Goal: Information Seeking & Learning: Learn about a topic

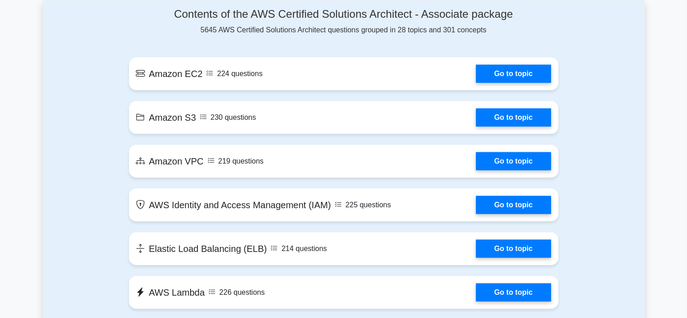
scroll to position [501, 0]
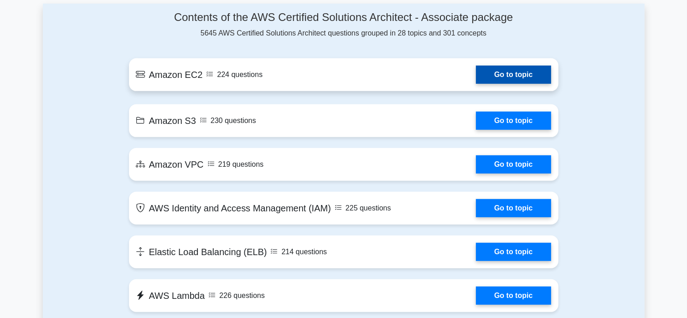
click at [520, 75] on link "Go to topic" at bounding box center [513, 75] width 75 height 18
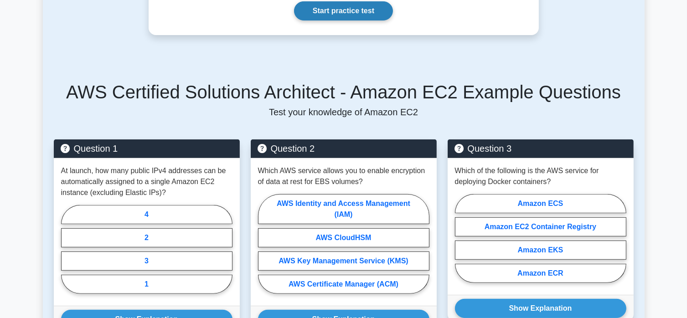
scroll to position [365, 0]
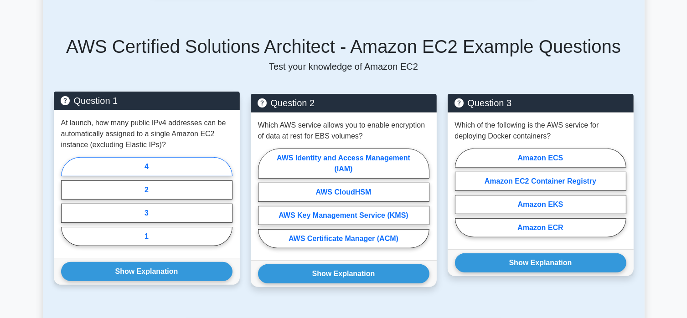
click at [147, 168] on label "4" at bounding box center [146, 166] width 171 height 19
click at [67, 201] on input "4" at bounding box center [64, 204] width 6 height 6
radio input "true"
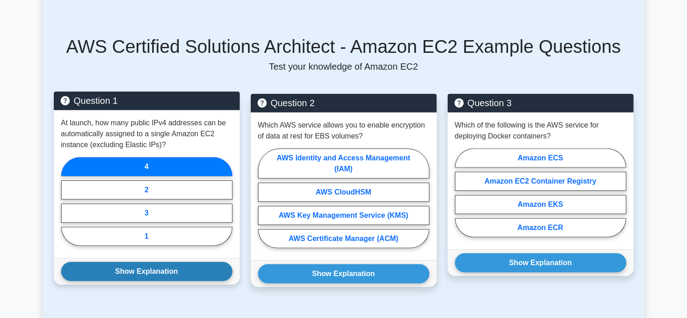
click at [149, 273] on button "Show Explanation" at bounding box center [146, 271] width 171 height 19
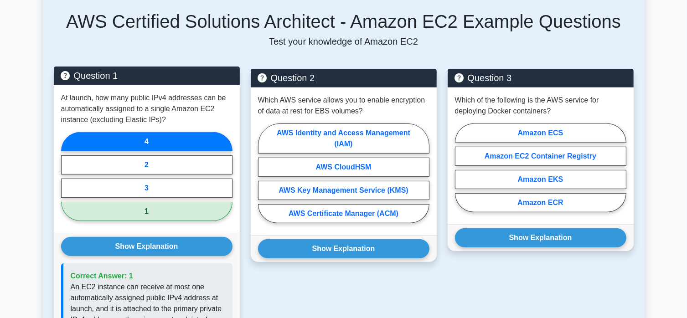
scroll to position [410, 0]
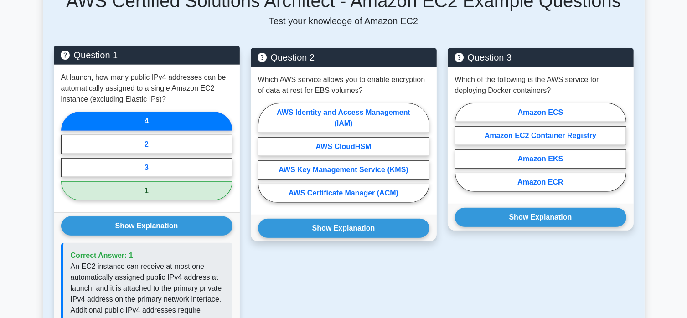
click at [147, 192] on label "1" at bounding box center [146, 190] width 171 height 19
click at [67, 162] on input "1" at bounding box center [64, 159] width 6 height 6
radio input "true"
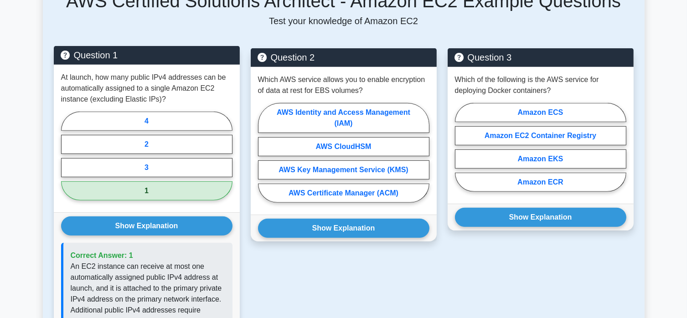
click at [152, 190] on label "1" at bounding box center [146, 190] width 171 height 19
click at [67, 162] on input "1" at bounding box center [64, 159] width 6 height 6
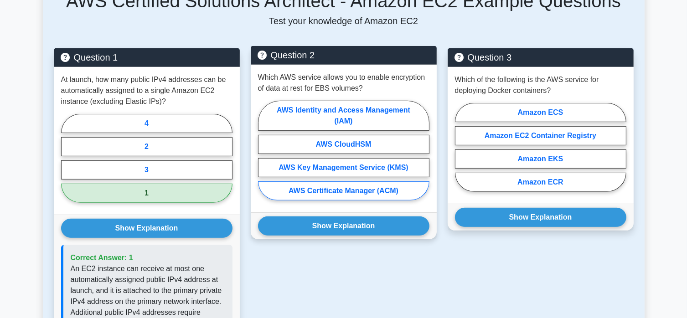
click at [334, 190] on label "AWS Certificate Manager (ACM)" at bounding box center [343, 190] width 171 height 19
click at [264, 156] on input "AWS Certificate Manager (ACM)" at bounding box center [261, 153] width 6 height 6
radio input "true"
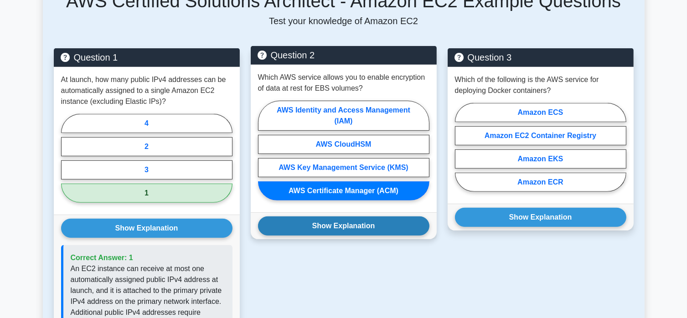
click at [341, 226] on button "Show Explanation" at bounding box center [343, 225] width 171 height 19
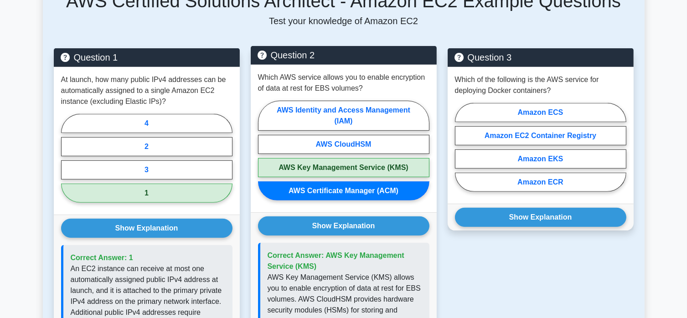
click at [337, 164] on label "AWS Key Management Service (KMS)" at bounding box center [343, 167] width 171 height 19
click at [264, 156] on input "AWS Key Management Service (KMS)" at bounding box center [261, 153] width 6 height 6
radio input "true"
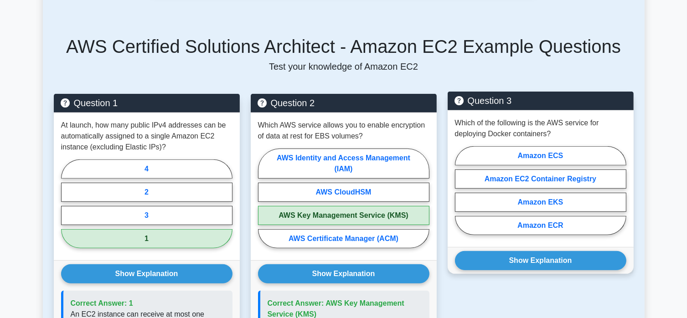
scroll to position [365, 0]
click at [549, 201] on label "Amazon EKS" at bounding box center [540, 202] width 171 height 19
click at [461, 196] on input "Amazon EKS" at bounding box center [458, 194] width 6 height 6
radio input "true"
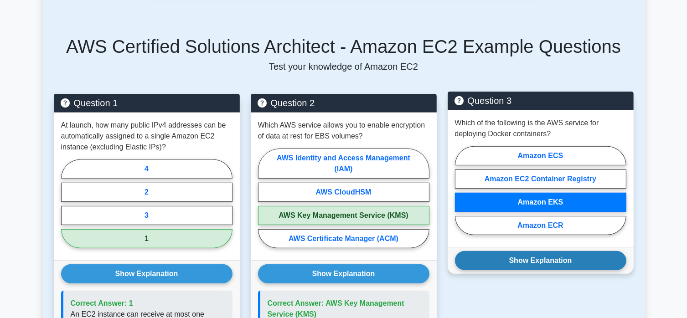
click at [541, 261] on button "Show Explanation" at bounding box center [540, 260] width 171 height 19
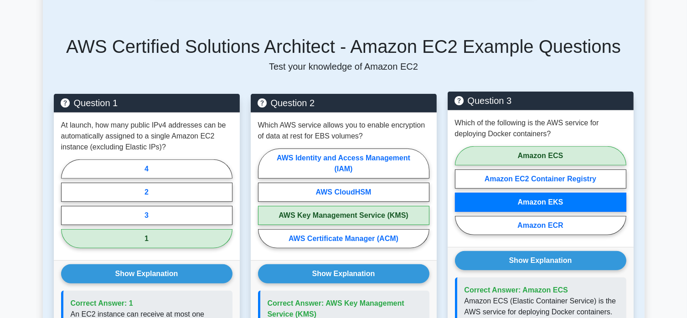
click at [541, 200] on label "Amazon EKS" at bounding box center [540, 202] width 171 height 19
click at [461, 196] on input "Amazon EKS" at bounding box center [458, 194] width 6 height 6
click at [538, 152] on label "Amazon ECS" at bounding box center [540, 155] width 171 height 19
click at [461, 191] on input "Amazon ECS" at bounding box center [458, 194] width 6 height 6
radio input "true"
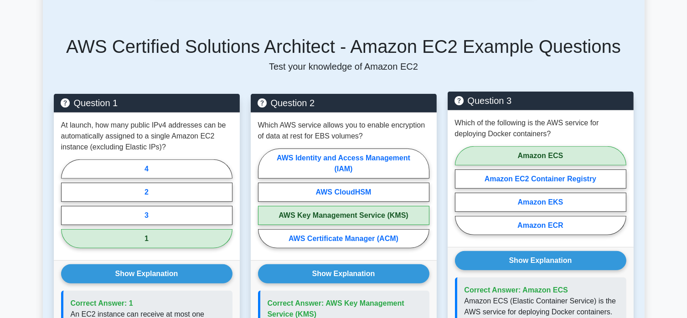
click at [540, 155] on label "Amazon ECS" at bounding box center [540, 155] width 171 height 19
click at [461, 191] on input "Amazon ECS" at bounding box center [458, 194] width 6 height 6
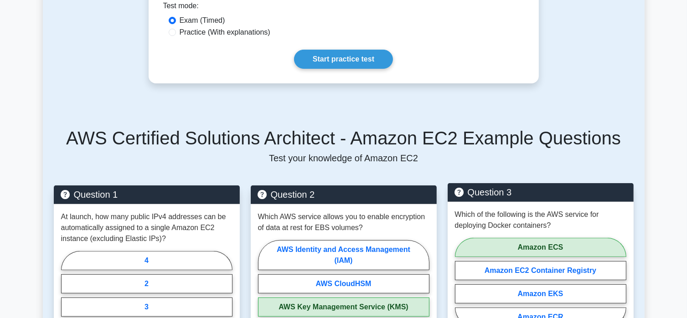
scroll to position [91, 0]
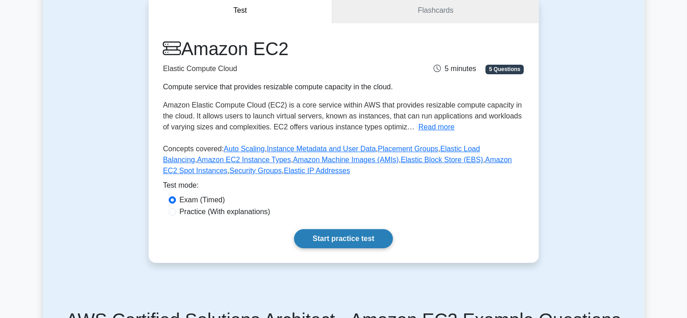
click at [337, 239] on link "Start practice test" at bounding box center [343, 238] width 99 height 19
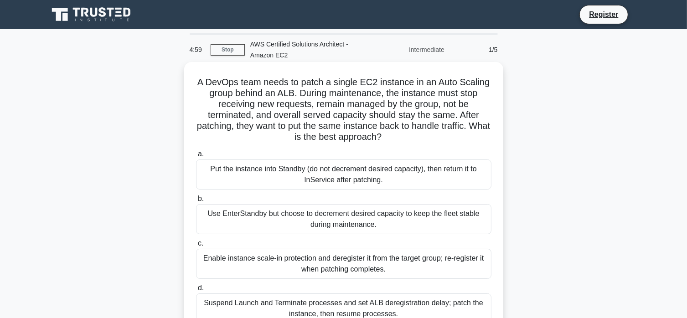
scroll to position [46, 0]
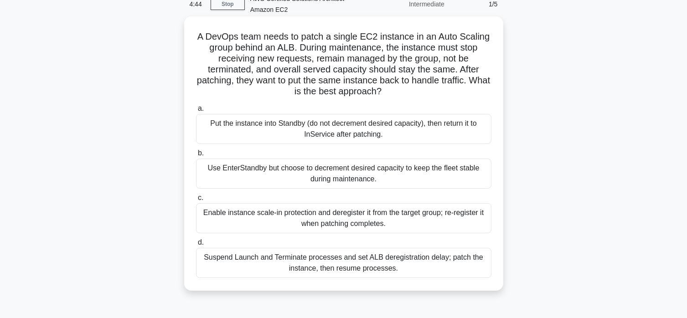
click at [303, 214] on div "Enable instance scale-in protection and deregister it from the target group; re…" at bounding box center [343, 218] width 295 height 30
click at [196, 201] on input "c. Enable instance scale-in protection and deregister it from the target group;…" at bounding box center [196, 198] width 0 height 6
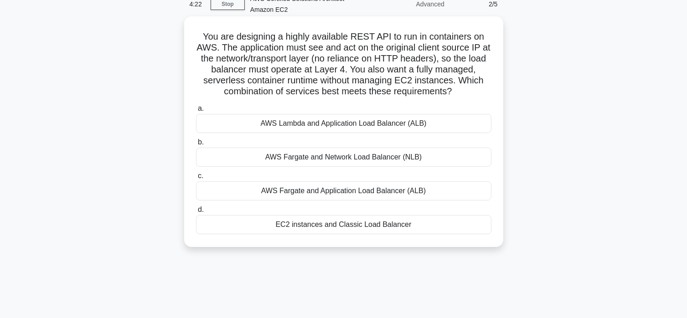
click at [310, 228] on div "EC2 instances and Classic Load Balancer" at bounding box center [343, 224] width 295 height 19
click at [196, 213] on input "d. EC2 instances and Classic Load Balancer" at bounding box center [196, 210] width 0 height 6
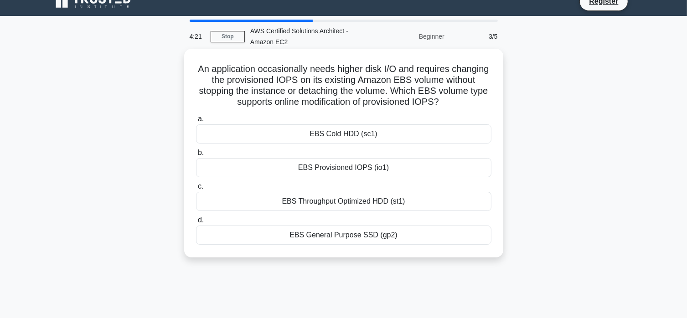
scroll to position [0, 0]
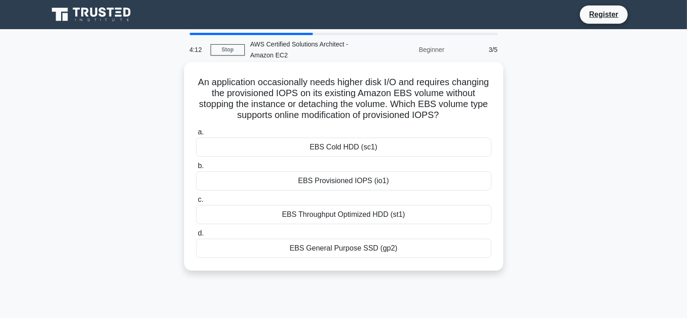
click at [350, 219] on div "EBS Throughput Optimized HDD (st1)" at bounding box center [343, 214] width 295 height 19
click at [196, 203] on input "c. EBS Throughput Optimized HDD (st1)" at bounding box center [196, 200] width 0 height 6
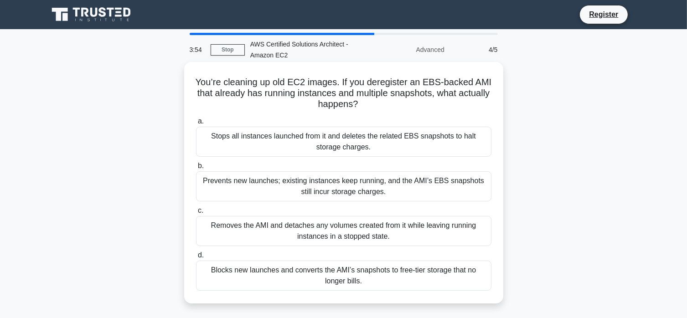
click at [366, 231] on div "Removes the AMI and detaches any volumes created from it while leaving running …" at bounding box center [343, 231] width 295 height 30
click at [196, 214] on input "c. Removes the AMI and detaches any volumes created from it while leaving runni…" at bounding box center [196, 211] width 0 height 6
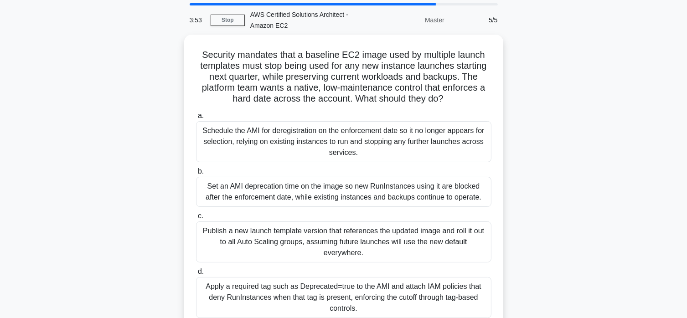
scroll to position [46, 0]
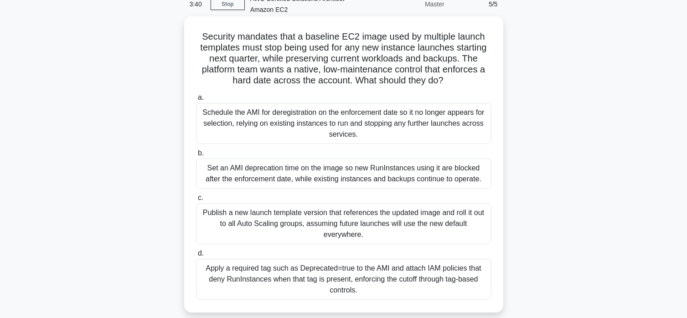
click at [286, 225] on div "Publish a new launch template version that references the updated image and rol…" at bounding box center [343, 223] width 295 height 41
click at [196, 201] on input "c. Publish a new launch template version that references the updated image and …" at bounding box center [196, 198] width 0 height 6
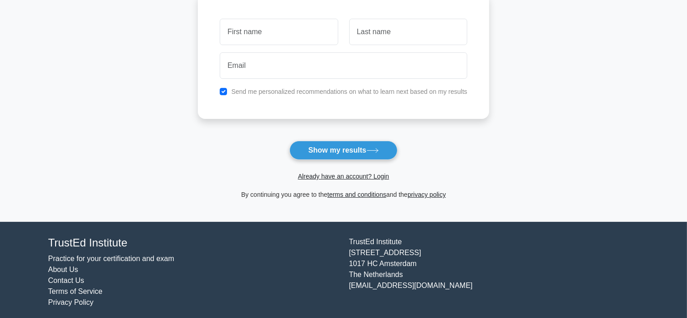
scroll to position [137, 0]
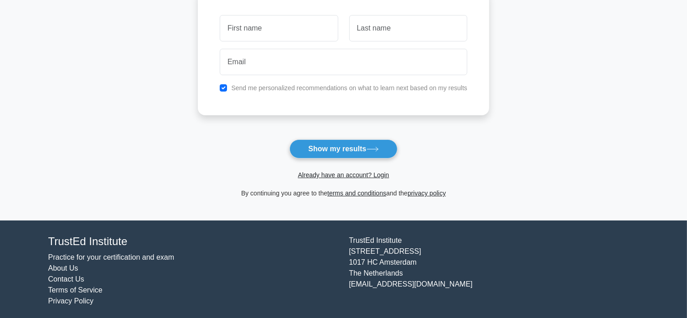
click at [248, 29] on input "text" at bounding box center [279, 28] width 118 height 26
type input "[PERSON_NAME]"
type input "Simha"
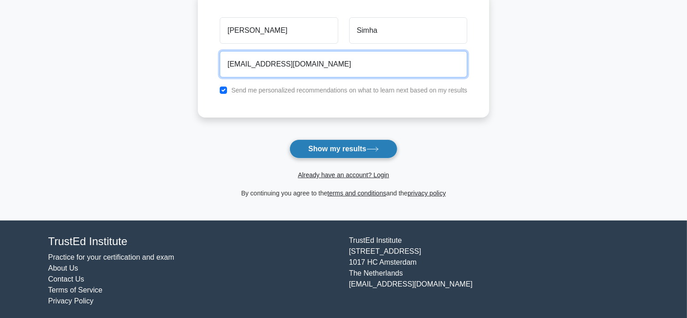
type input "vijay.simha@united.com"
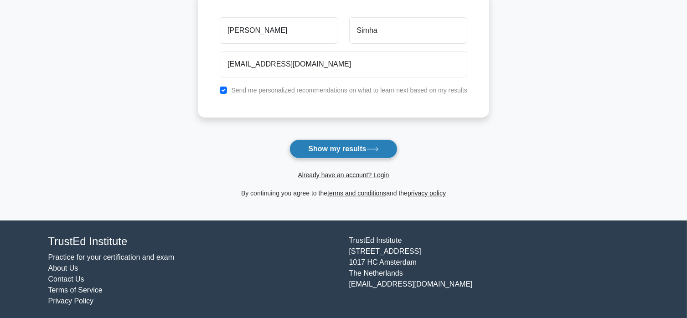
click at [335, 146] on button "Show my results" at bounding box center [343, 148] width 108 height 19
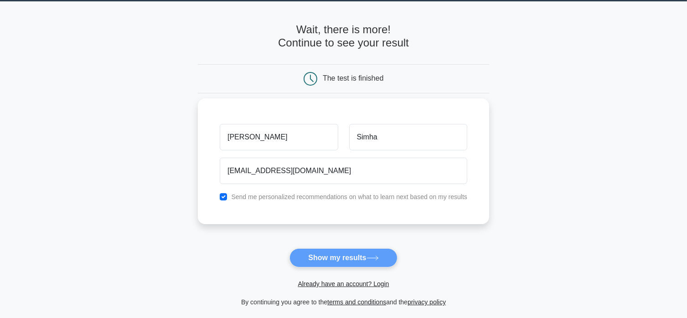
scroll to position [0, 0]
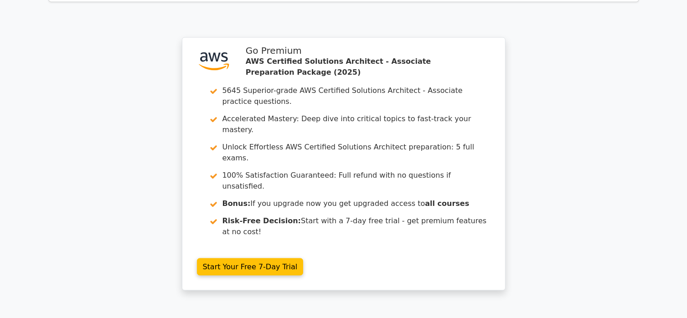
scroll to position [1461, 0]
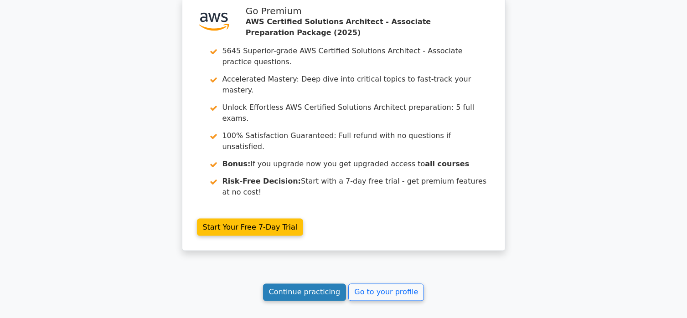
click at [284, 284] on link "Continue practicing" at bounding box center [304, 292] width 83 height 17
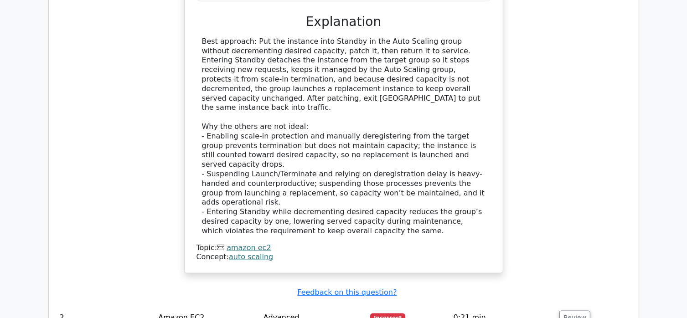
scroll to position [1051, 0]
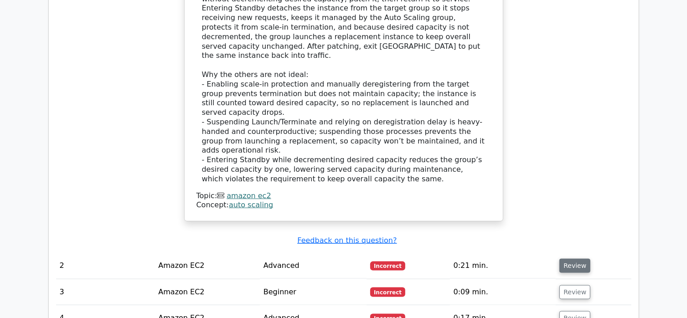
click at [568, 259] on button "Review" at bounding box center [574, 266] width 31 height 14
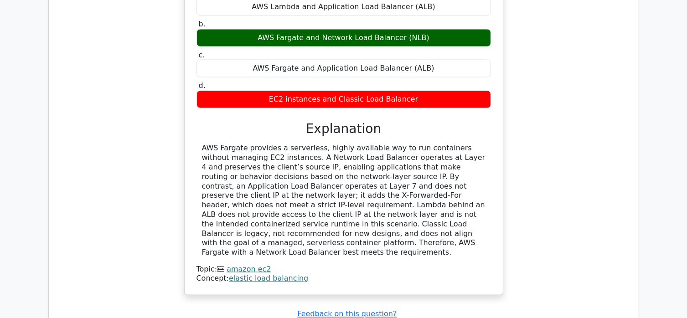
scroll to position [1552, 0]
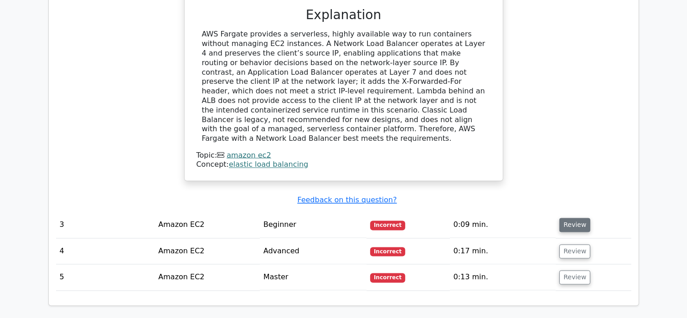
click at [570, 218] on button "Review" at bounding box center [574, 225] width 31 height 14
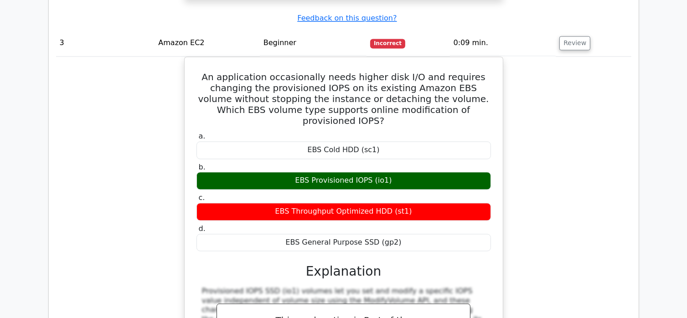
scroll to position [1962, 0]
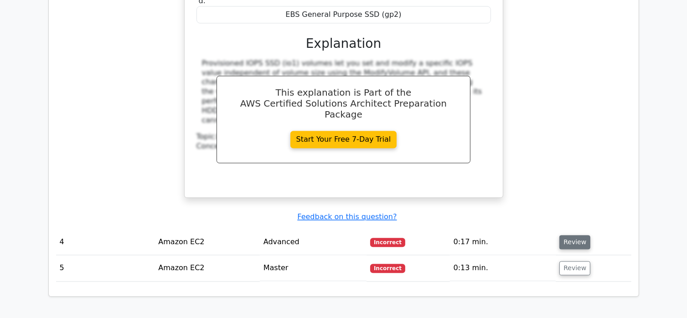
click at [572, 235] on button "Review" at bounding box center [574, 242] width 31 height 14
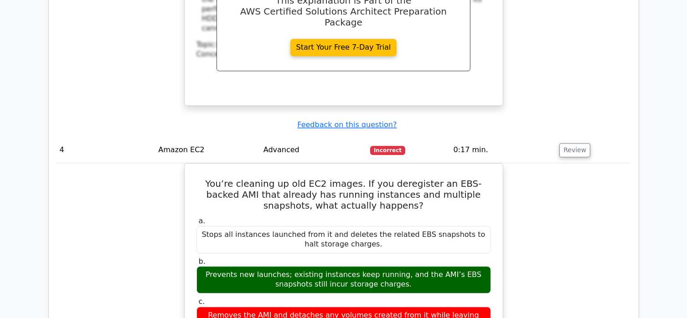
scroll to position [2053, 0]
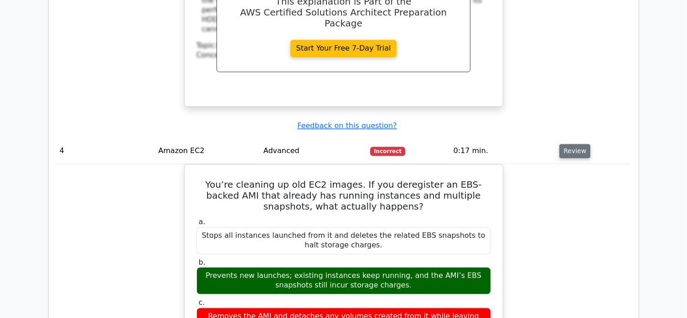
click at [569, 144] on button "Review" at bounding box center [574, 151] width 31 height 14
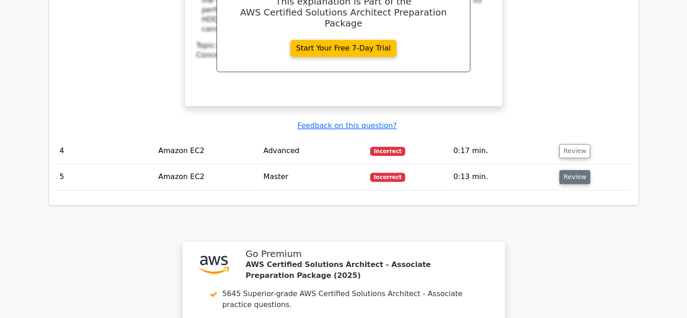
click at [571, 170] on button "Review" at bounding box center [574, 177] width 31 height 14
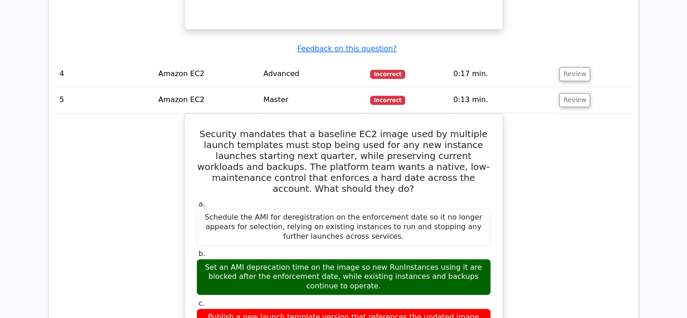
scroll to position [2144, 0]
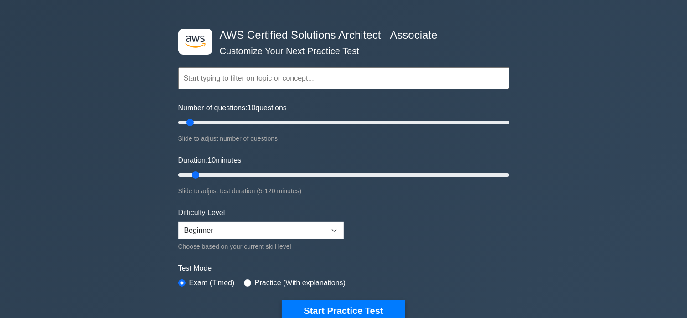
scroll to position [46, 0]
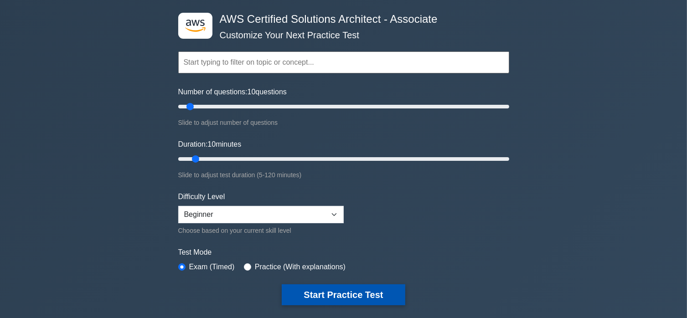
click at [334, 298] on button "Start Practice Test" at bounding box center [343, 294] width 123 height 21
click at [343, 290] on button "Start Practice Test" at bounding box center [343, 294] width 123 height 21
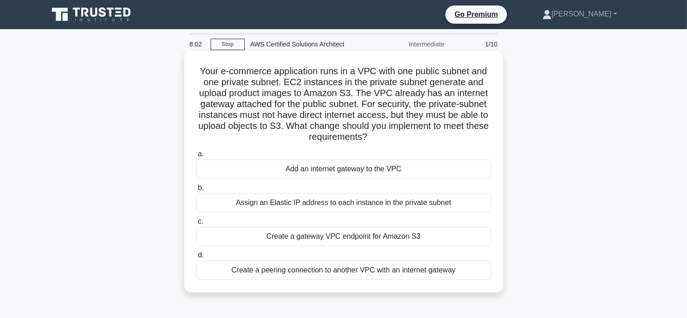
click at [345, 239] on div "Create a gateway VPC endpoint for Amazon S3" at bounding box center [343, 236] width 295 height 19
click at [196, 225] on input "c. Create a gateway VPC endpoint for Amazon S3" at bounding box center [196, 222] width 0 height 6
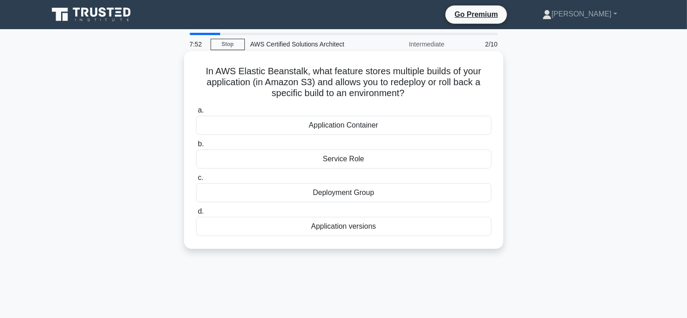
click at [327, 160] on div "Service Role" at bounding box center [343, 158] width 295 height 19
click at [196, 147] on input "b. Service Role" at bounding box center [196, 144] width 0 height 6
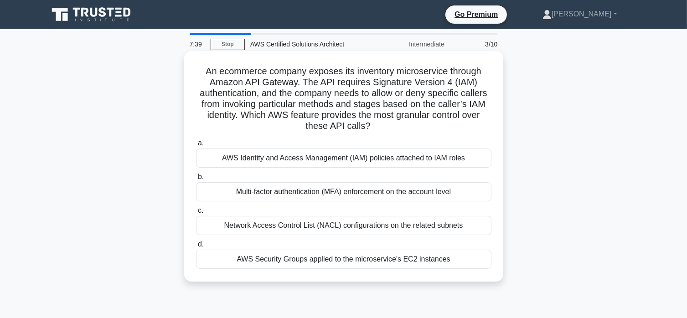
click at [325, 158] on div "AWS Identity and Access Management (IAM) policies attached to IAM roles" at bounding box center [343, 158] width 295 height 19
click at [196, 146] on input "a. AWS Identity and Access Management (IAM) policies attached to IAM roles" at bounding box center [196, 143] width 0 height 6
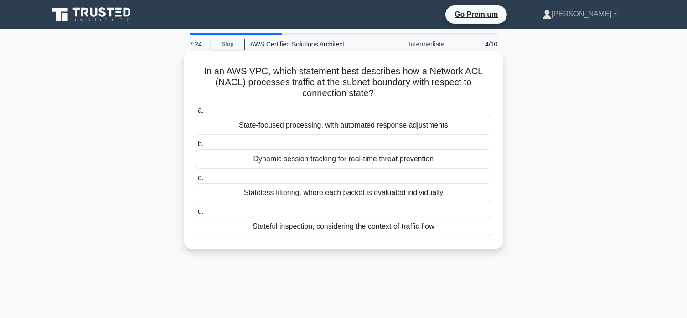
click at [303, 160] on div "Dynamic session tracking for real-time threat prevention" at bounding box center [343, 158] width 295 height 19
click at [196, 147] on input "b. Dynamic session tracking for real-time threat prevention" at bounding box center [196, 144] width 0 height 6
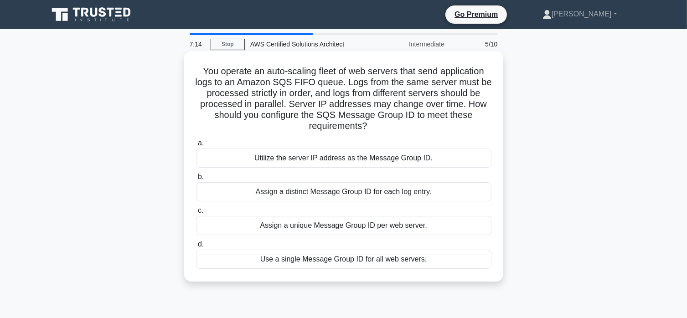
click at [323, 192] on div "Assign a distinct Message Group ID for each log entry." at bounding box center [343, 191] width 295 height 19
click at [196, 180] on input "b. Assign a distinct Message Group ID for each log entry." at bounding box center [196, 177] width 0 height 6
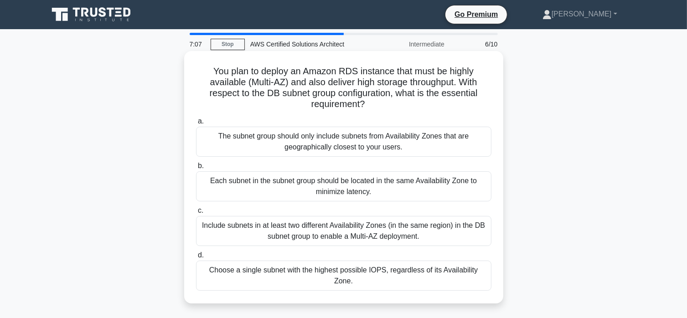
click at [309, 186] on div "Each subnet in the subnet group should be located in the same Availability Zone…" at bounding box center [343, 186] width 295 height 30
click at [196, 169] on input "b. Each subnet in the subnet group should be located in the same Availability Z…" at bounding box center [196, 166] width 0 height 6
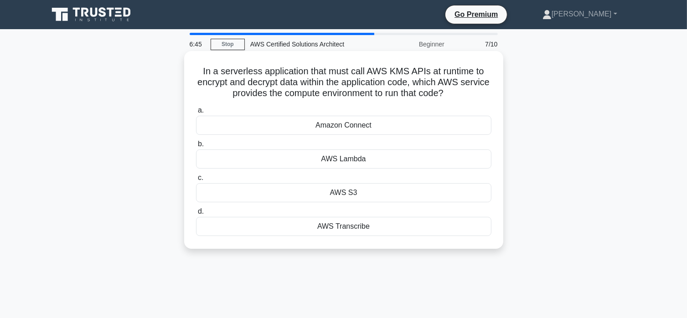
click at [338, 159] on div "AWS Lambda" at bounding box center [343, 158] width 295 height 19
click at [196, 147] on input "b. AWS Lambda" at bounding box center [196, 144] width 0 height 6
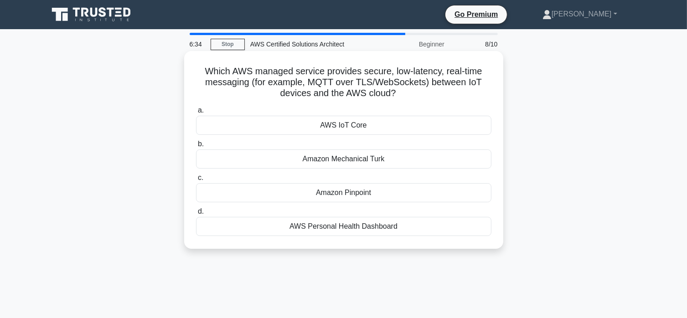
click at [343, 194] on div "Amazon Pinpoint" at bounding box center [343, 192] width 295 height 19
click at [196, 181] on input "c. Amazon Pinpoint" at bounding box center [196, 178] width 0 height 6
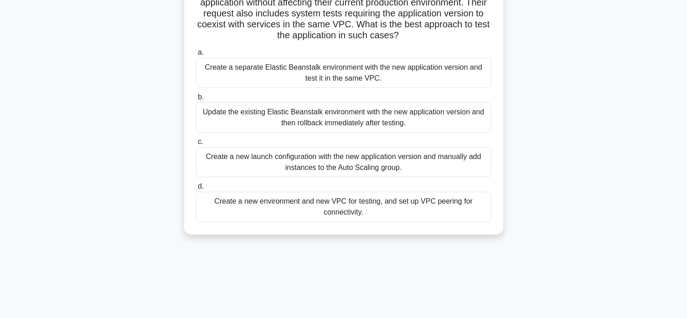
scroll to position [91, 0]
click at [341, 156] on div "Create a new launch configuration with the new application version and manually…" at bounding box center [343, 162] width 295 height 30
click at [196, 144] on input "c. Create a new launch configuration with the new application version and manua…" at bounding box center [196, 142] width 0 height 6
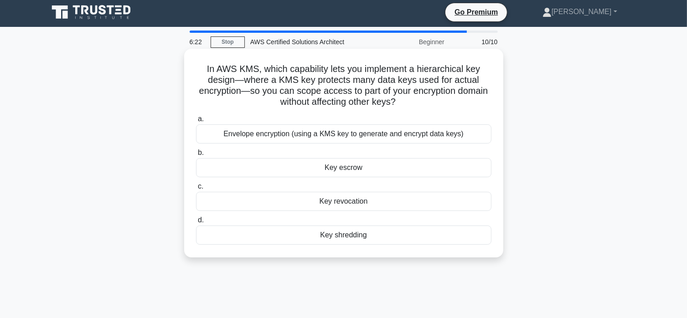
scroll to position [0, 0]
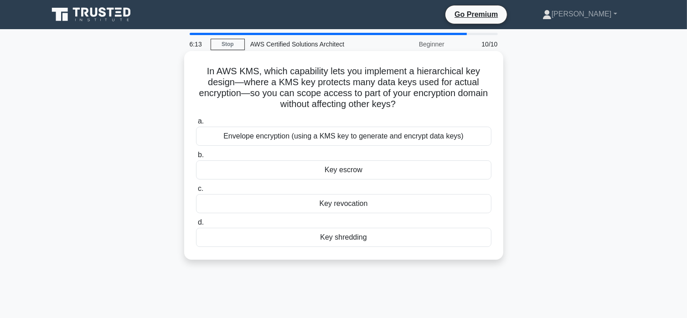
click at [363, 137] on div "Envelope encryption (using a KMS key to generate and encrypt data keys)" at bounding box center [343, 136] width 295 height 19
click at [196, 124] on input "a. Envelope encryption (using a KMS key to generate and encrypt data keys)" at bounding box center [196, 122] width 0 height 6
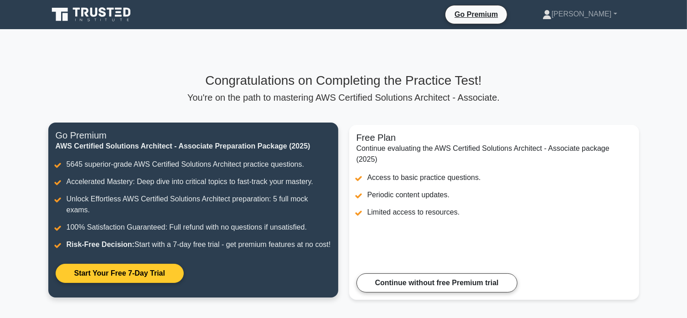
scroll to position [46, 0]
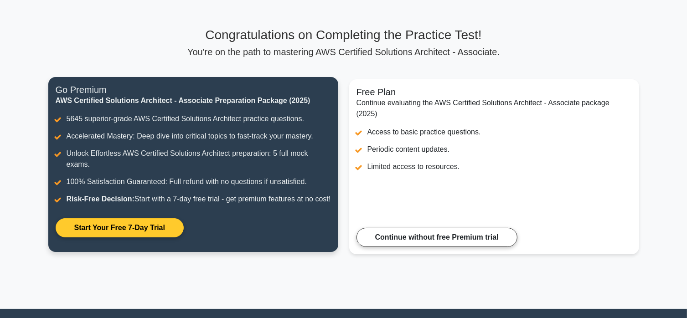
click at [135, 237] on link "Start Your Free 7-Day Trial" at bounding box center [120, 227] width 128 height 19
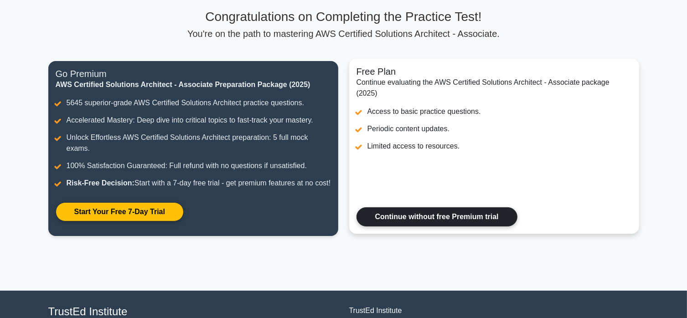
scroll to position [91, 0]
